Goal: Information Seeking & Learning: Learn about a topic

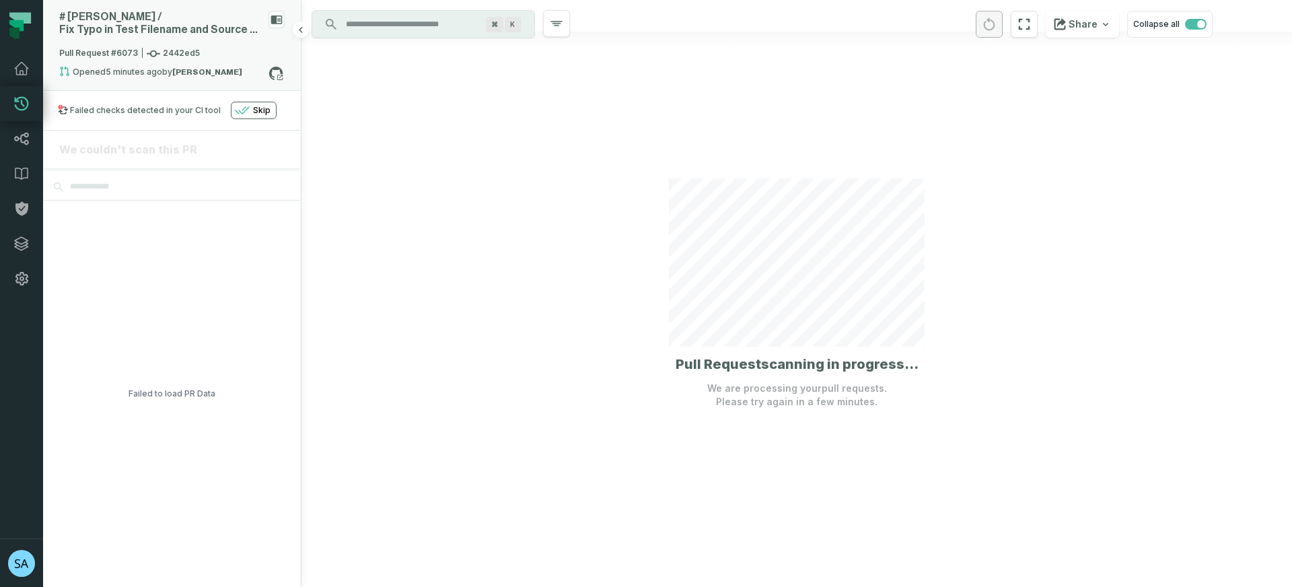
click at [150, 69] on relative-time "8/19/2025, 10:22:42 AM" at bounding box center [134, 72] width 57 height 10
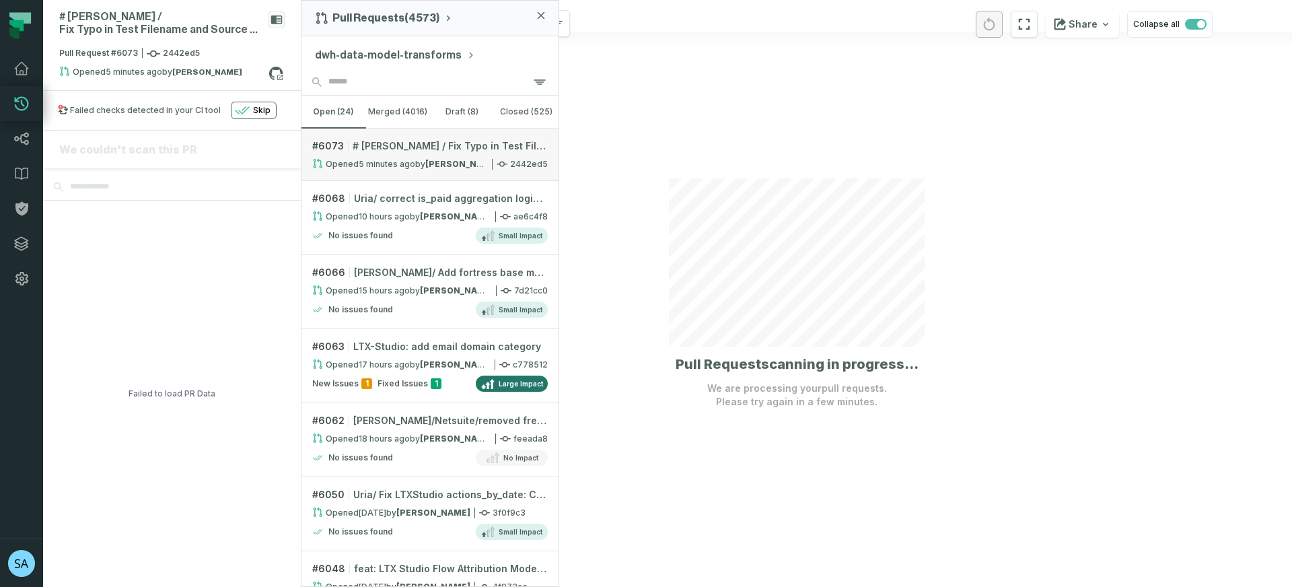
click at [415, 149] on span "# Daniel / Fix Typo in Test Filename and Source Reference" at bounding box center [450, 145] width 195 height 13
click at [539, 14] on icon "button" at bounding box center [541, 15] width 8 height 8
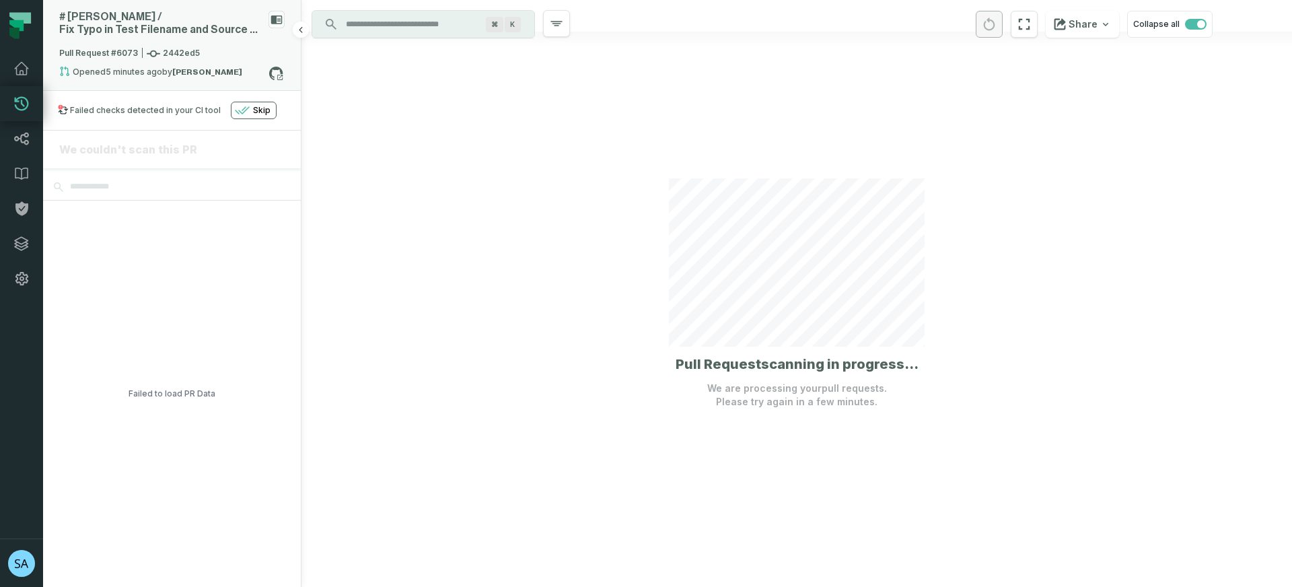
click at [164, 52] on span "Pull Request #6073 2442ed5" at bounding box center [129, 53] width 141 height 13
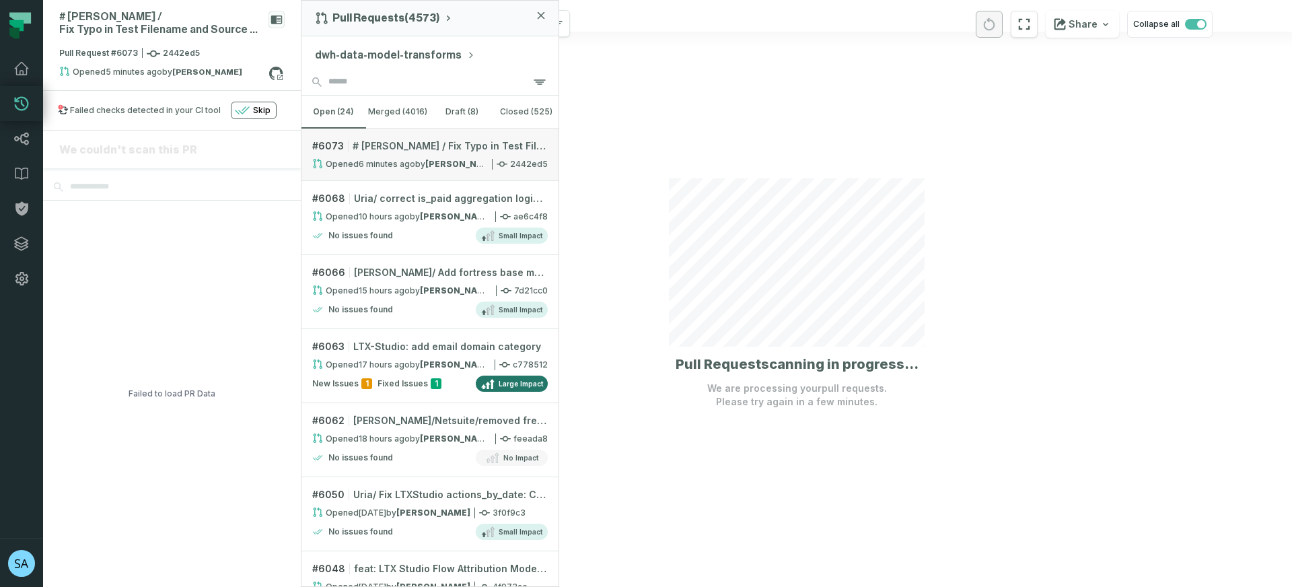
click at [390, 159] on relative-time "8/19/2025, 10:22:42 AM" at bounding box center [387, 164] width 57 height 10
click at [395, 147] on span "# Daniel / Fix Typo in Test Filename and Source Reference" at bounding box center [450, 145] width 195 height 13
click at [159, 51] on span "Pull Request #6073 2442ed5" at bounding box center [129, 53] width 141 height 13
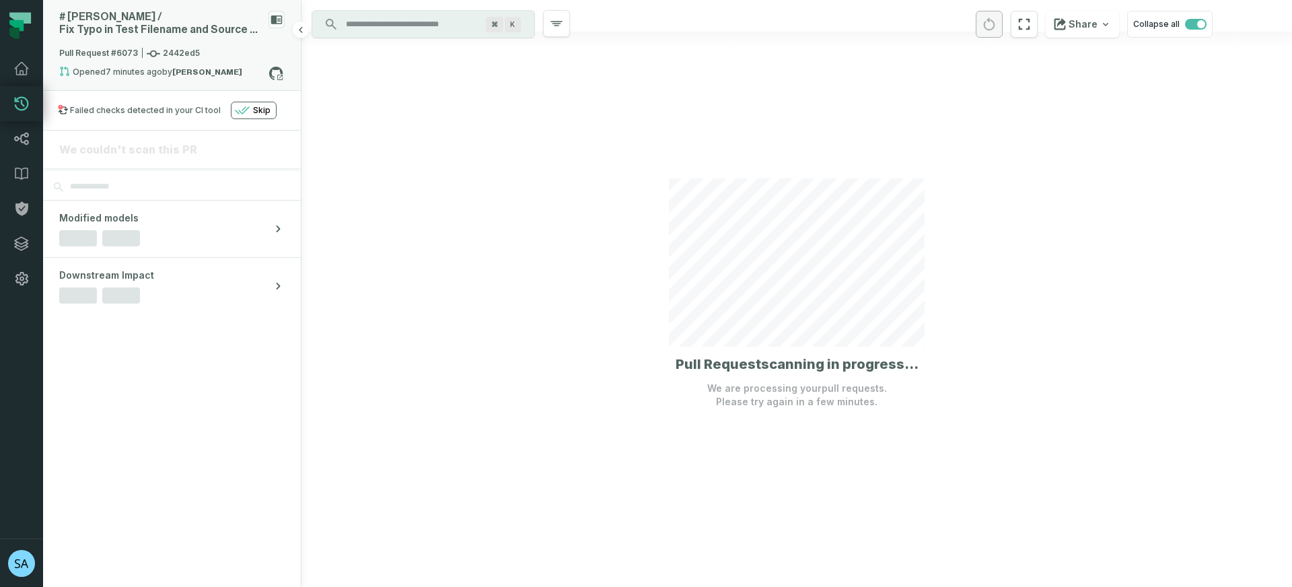
click at [159, 51] on span "Pull Request #6073 2442ed5" at bounding box center [129, 53] width 141 height 13
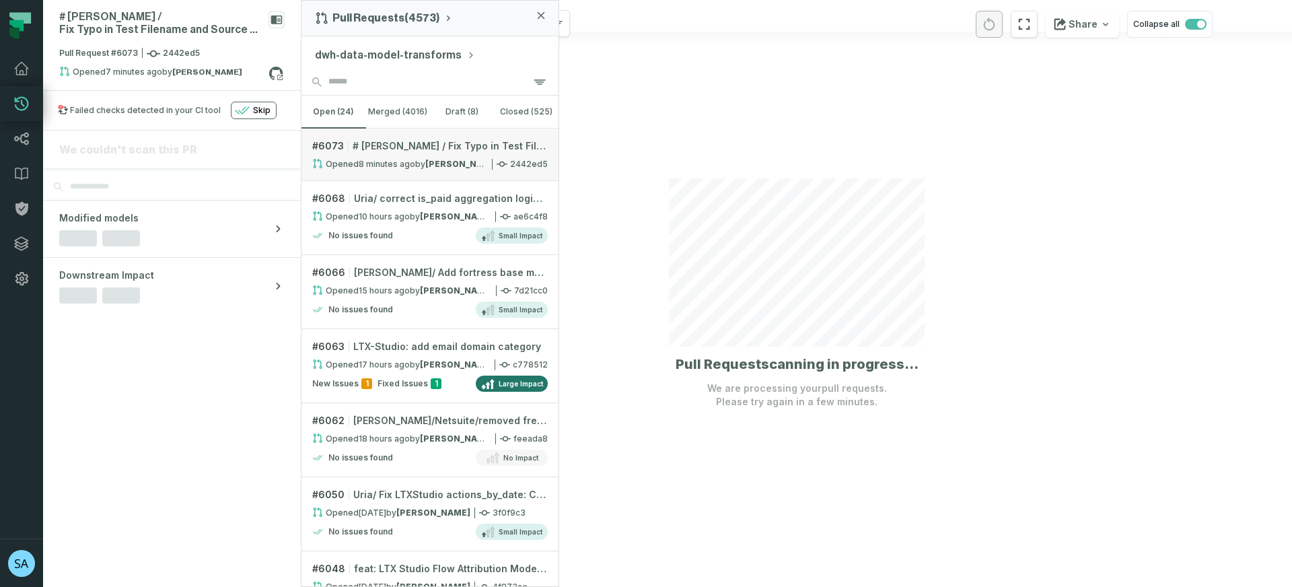
click at [429, 155] on link "# 6073 # Daniel / Fix Typo in Test Filename and Source Reference Opened 8/19/20…" at bounding box center [429, 154] width 257 height 52
